Goal: Answer question/provide support: Share knowledge or assist other users

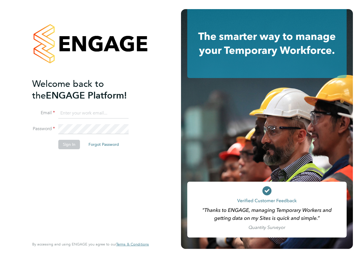
type input "[EMAIL_ADDRESS][PERSON_NAME][DOMAIN_NAME]"
click at [115, 178] on div "Welcome back to the ENGAGE Platform! Email [EMAIL_ADDRESS][PERSON_NAME][DOMAIN_…" at bounding box center [87, 157] width 111 height 159
click at [65, 144] on button "Sign In" at bounding box center [69, 144] width 22 height 9
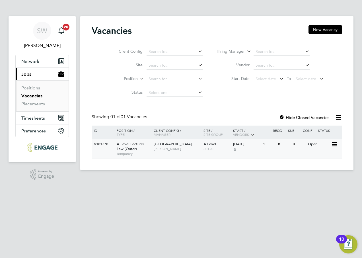
click at [161, 145] on span "[GEOGRAPHIC_DATA]" at bounding box center [173, 144] width 38 height 5
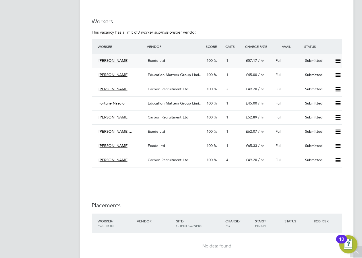
click at [122, 60] on span "[PERSON_NAME]" at bounding box center [114, 60] width 30 height 5
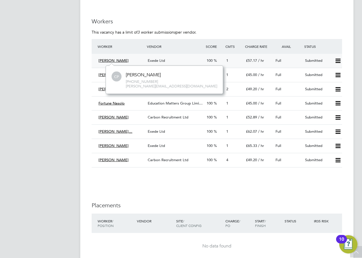
click at [157, 61] on span "Exede Ltd" at bounding box center [156, 60] width 17 height 5
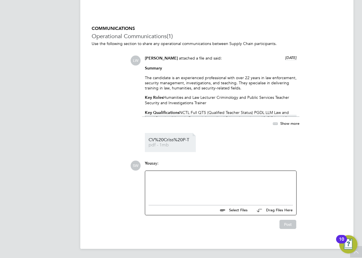
click at [169, 142] on span "CV%20Criss%20P-T" at bounding box center [172, 140] width 46 height 4
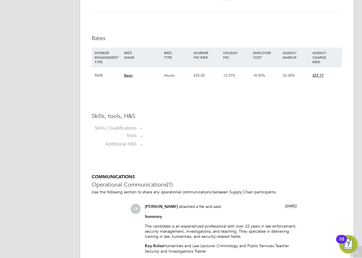
scroll to position [308, 0]
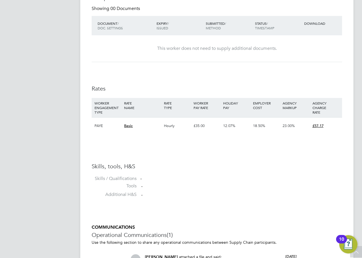
click at [357, 254] on icon at bounding box center [356, 252] width 10 height 13
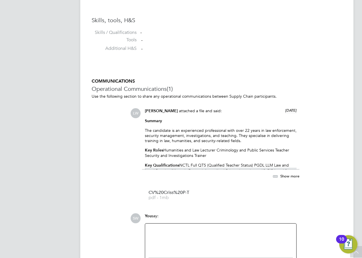
scroll to position [456, 0]
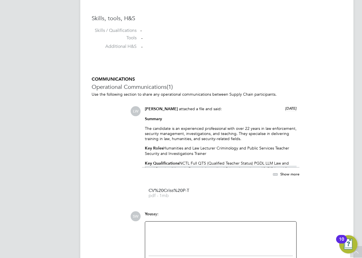
click at [180, 140] on p "The candidate is an experienced professional with over 22 years in law enforcem…" at bounding box center [221, 134] width 152 height 16
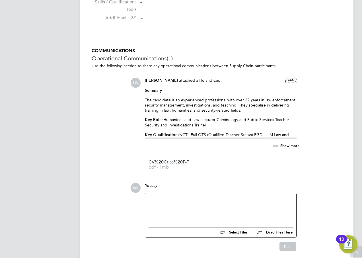
click at [268, 129] on div "Summary The candidate is an experienced professional with over 22 years in law …" at bounding box center [221, 113] width 152 height 51
click at [284, 147] on span "Show more" at bounding box center [290, 145] width 19 height 5
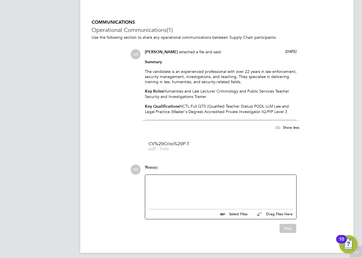
scroll to position [517, 0]
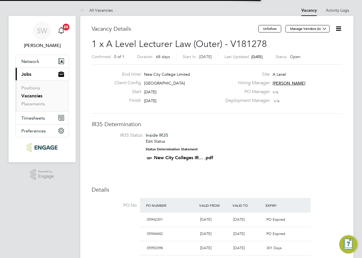
scroll to position [17, 40]
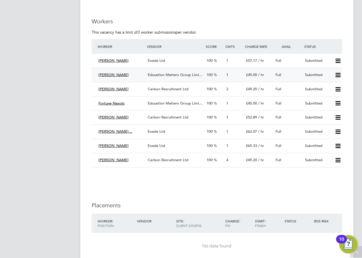
click at [113, 74] on span "Clare Farmer" at bounding box center [114, 74] width 30 height 5
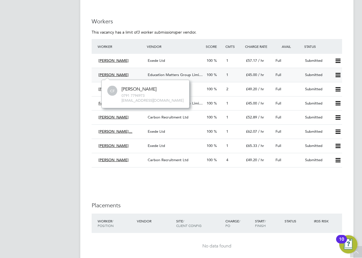
click at [319, 75] on div "Submitted" at bounding box center [318, 74] width 30 height 9
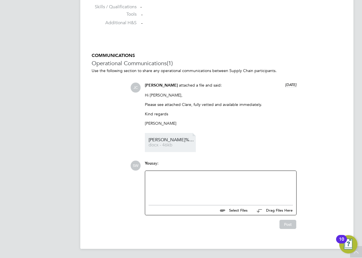
click at [159, 145] on span "docx - 46kb" at bounding box center [172, 145] width 46 height 4
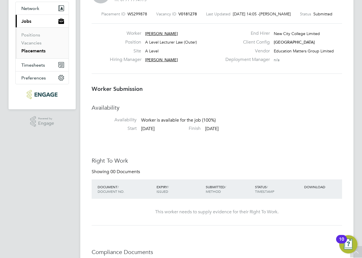
scroll to position [53, 0]
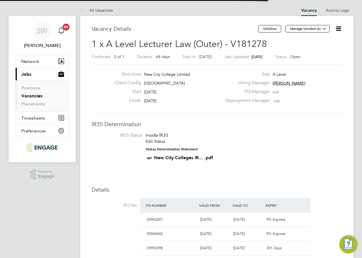
scroll to position [3, 3]
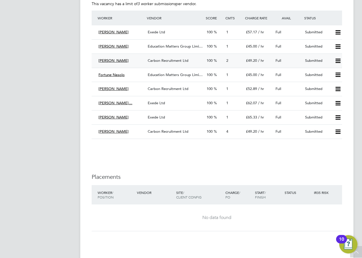
click at [162, 61] on span "Carbon Recruitment Ltd" at bounding box center [168, 60] width 41 height 5
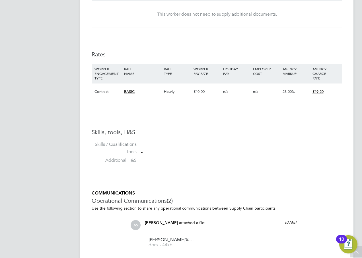
scroll to position [480, 0]
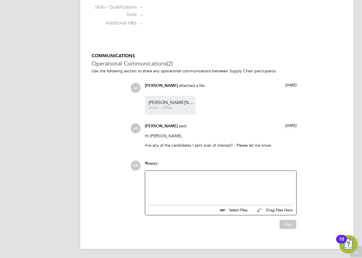
click at [179, 105] on span "Donna%20W%20CV%20" at bounding box center [172, 103] width 46 height 4
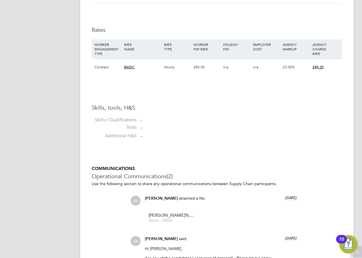
scroll to position [366, 0]
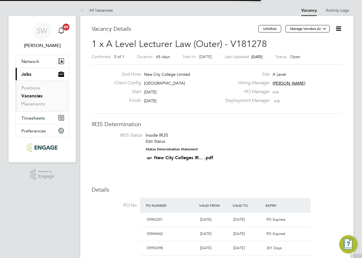
scroll to position [9, 112]
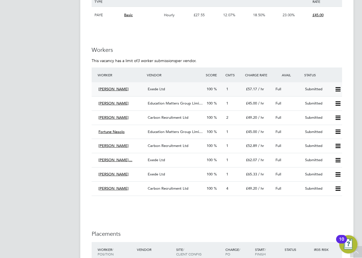
click at [171, 91] on div "Exede Ltd" at bounding box center [175, 89] width 59 height 9
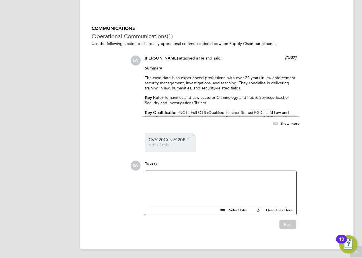
click at [171, 140] on span "CV%20Criss%20P-T" at bounding box center [172, 140] width 46 height 4
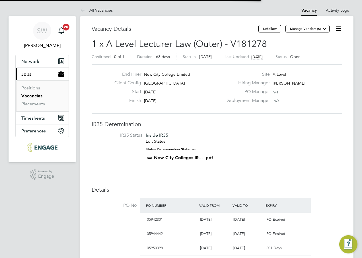
scroll to position [3, 3]
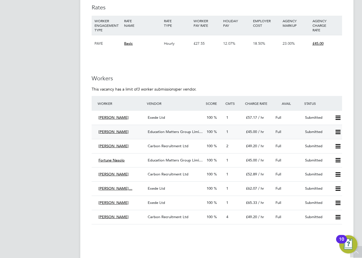
click at [165, 132] on span "Education Matters Group Limi…" at bounding box center [175, 131] width 55 height 5
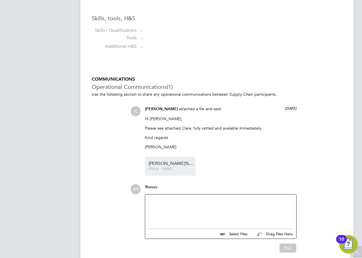
click at [170, 164] on span "Clare%20CV" at bounding box center [172, 163] width 46 height 4
click at [183, 200] on div at bounding box center [221, 210] width 144 height 24
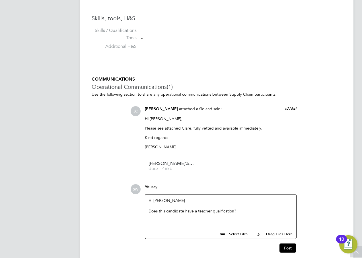
click at [200, 220] on div "Hi James Does this candidate have a teacher qualification?" at bounding box center [221, 210] width 144 height 24
click at [210, 210] on div "Does this candidate have a teacher qualification?" at bounding box center [221, 210] width 144 height 5
click at [291, 250] on button "Post" at bounding box center [288, 247] width 17 height 9
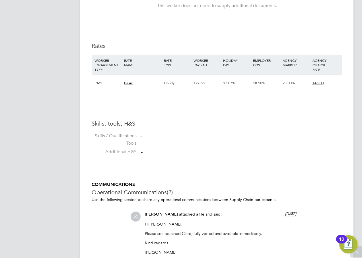
scroll to position [318, 0]
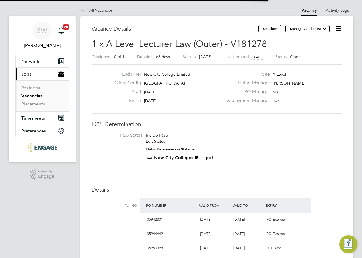
scroll to position [3, 3]
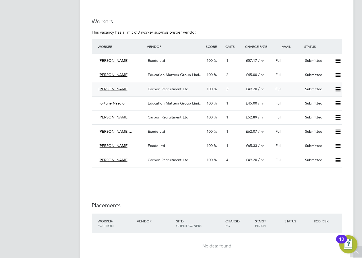
click at [161, 86] on div "Carbon Recruitment Ltd" at bounding box center [175, 89] width 59 height 9
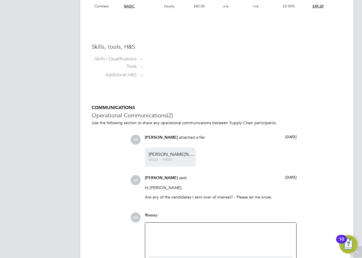
click at [167, 159] on span "docx - 44kb" at bounding box center [172, 159] width 46 height 4
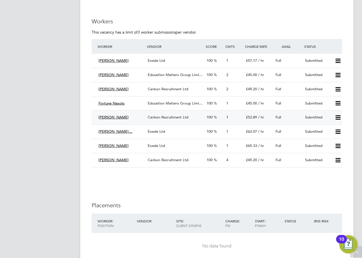
click at [171, 116] on span "Carbon Recruitment Ltd" at bounding box center [168, 117] width 41 height 5
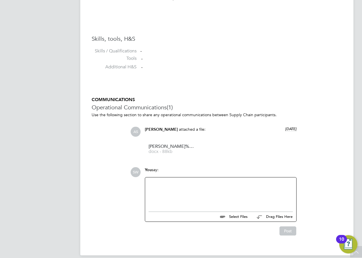
scroll to position [442, 0]
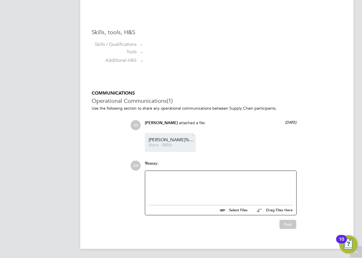
click at [175, 138] on span "Katarina%20CV" at bounding box center [172, 140] width 46 height 4
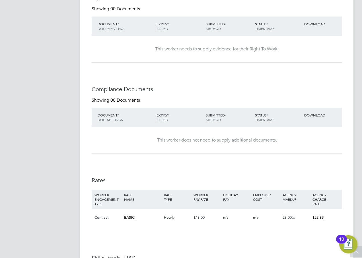
scroll to position [214, 0]
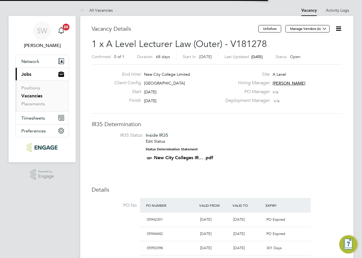
scroll to position [3, 3]
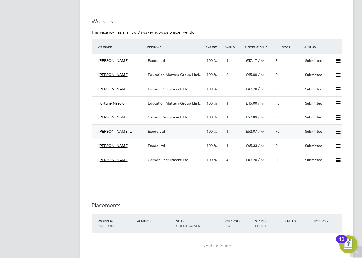
click at [132, 132] on span "Olurotimi Adedeji-Emm…" at bounding box center [116, 131] width 34 height 5
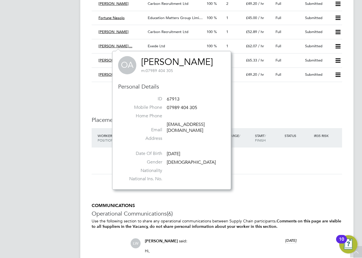
scroll to position [1025, 0]
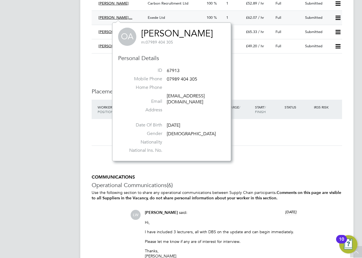
click at [120, 17] on span "Olurotimi Adedeji-Emm…" at bounding box center [116, 17] width 34 height 5
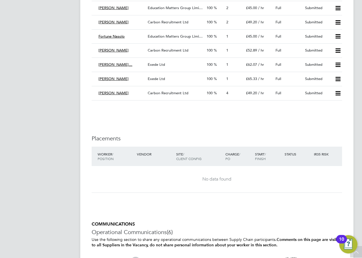
scroll to position [968, 0]
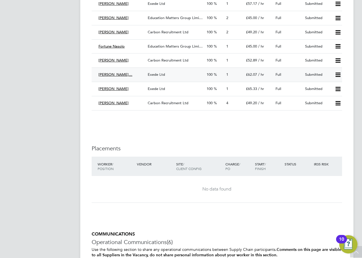
click at [156, 74] on span "Exede Ltd" at bounding box center [156, 74] width 17 height 5
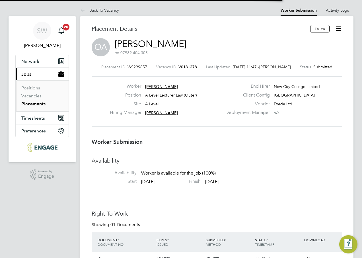
scroll to position [3, 3]
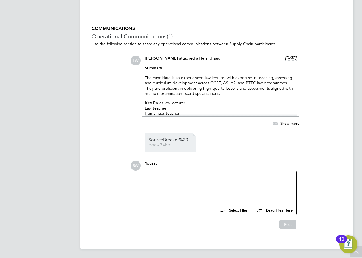
click at [176, 141] on span "SourceBreaker%20-%20Olurotimi-Adedeji-emmanuel._reed_5810905%20(1)" at bounding box center [172, 140] width 46 height 4
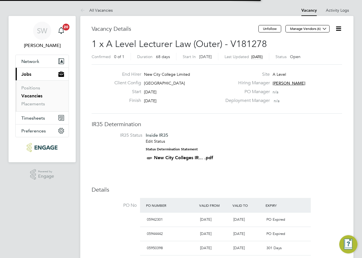
scroll to position [3, 3]
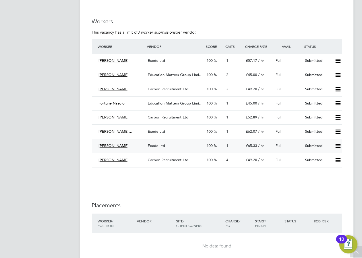
click at [125, 145] on span "Victor Omoyinmi" at bounding box center [114, 145] width 30 height 5
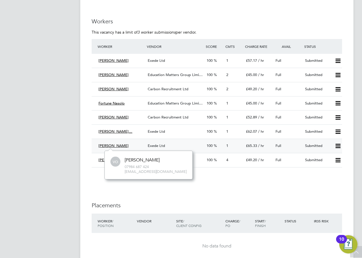
click at [167, 147] on div "Exede Ltd" at bounding box center [175, 145] width 59 height 9
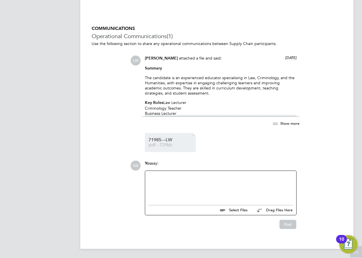
click at [166, 142] on link "71985---LW pdf - 729kb" at bounding box center [172, 142] width 46 height 9
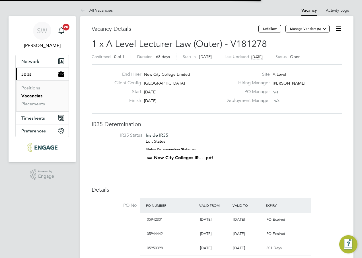
scroll to position [3, 3]
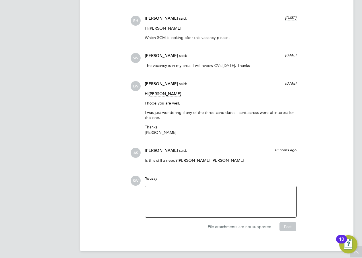
click at [183, 193] on div at bounding box center [221, 201] width 144 height 24
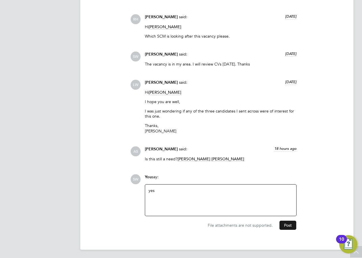
click at [290, 224] on button "Post" at bounding box center [288, 225] width 17 height 9
